Goal: Task Accomplishment & Management: Check status

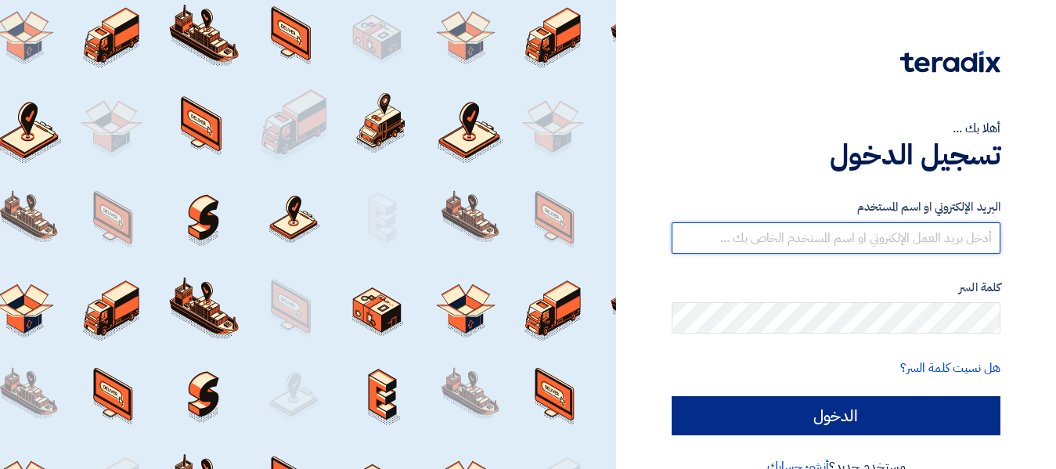
type input "[EMAIL_ADDRESS][DOMAIN_NAME]"
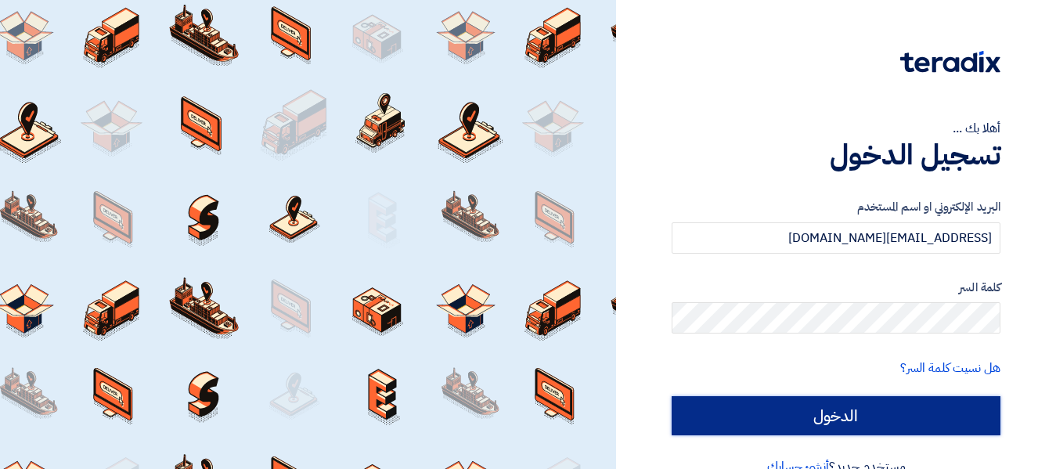
click at [845, 419] on input "الدخول" at bounding box center [836, 415] width 329 height 39
click at [822, 415] on input "الدخول" at bounding box center [836, 415] width 329 height 39
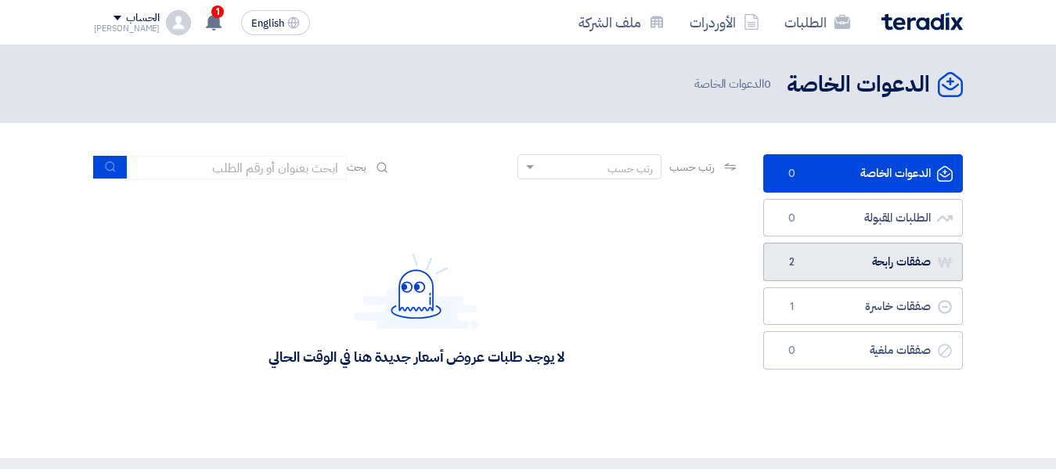
click at [839, 262] on link "صفقات رابحة صفقات رابحة 2" at bounding box center [863, 262] width 200 height 38
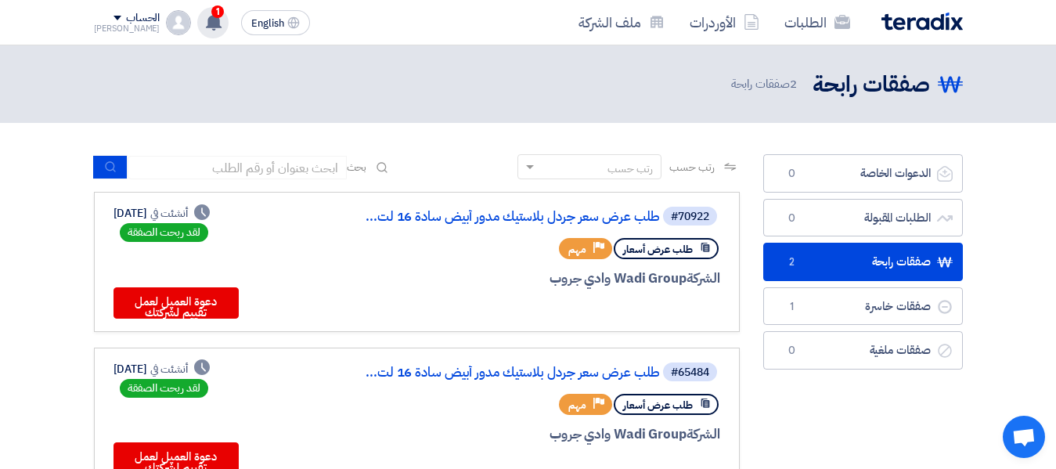
click at [205, 21] on div "1 مبروك .. تم ترسية طلب "طلب عرض سعر جردل بلاستيك مدور أبيض سادة 16 لتر بالغطاء…" at bounding box center [212, 22] width 31 height 31
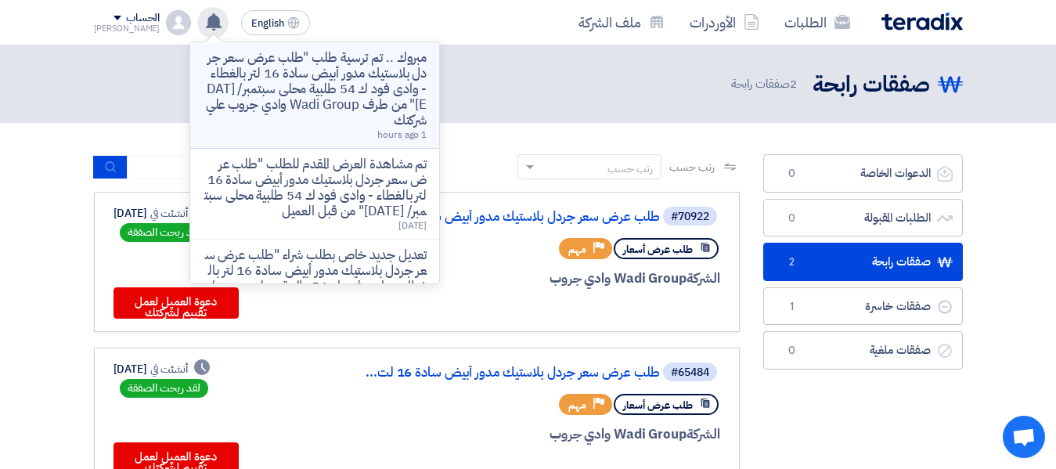
click at [276, 128] on div "مبروك .. تم ترسية طلب "طلب عرض سعر جردل بلاستيك مدور أبيض سادة 16 لتر بالغطاء -…" at bounding box center [315, 95] width 224 height 90
